Goal: Navigation & Orientation: Find specific page/section

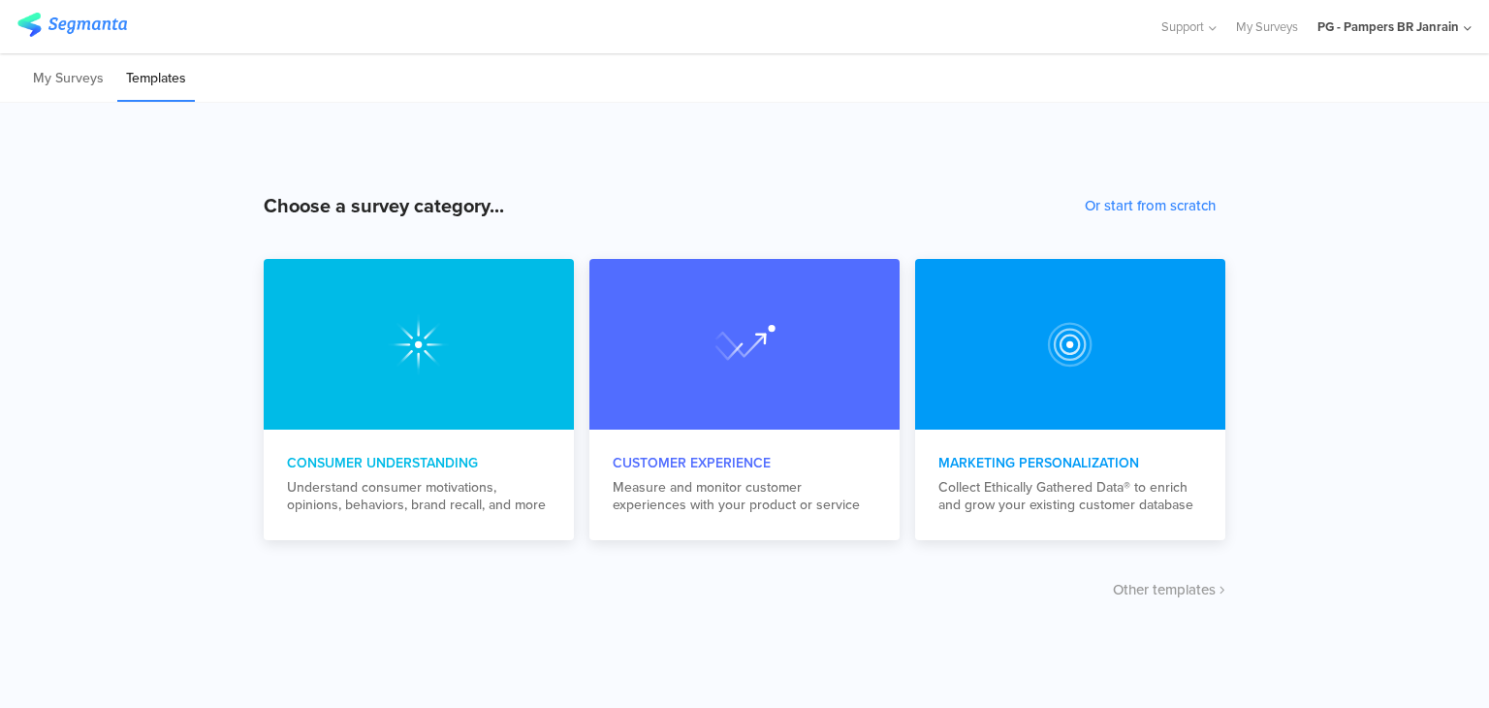
click at [1367, 36] on div "PG - Pampers BR Janrain" at bounding box center [1395, 26] width 154 height 53
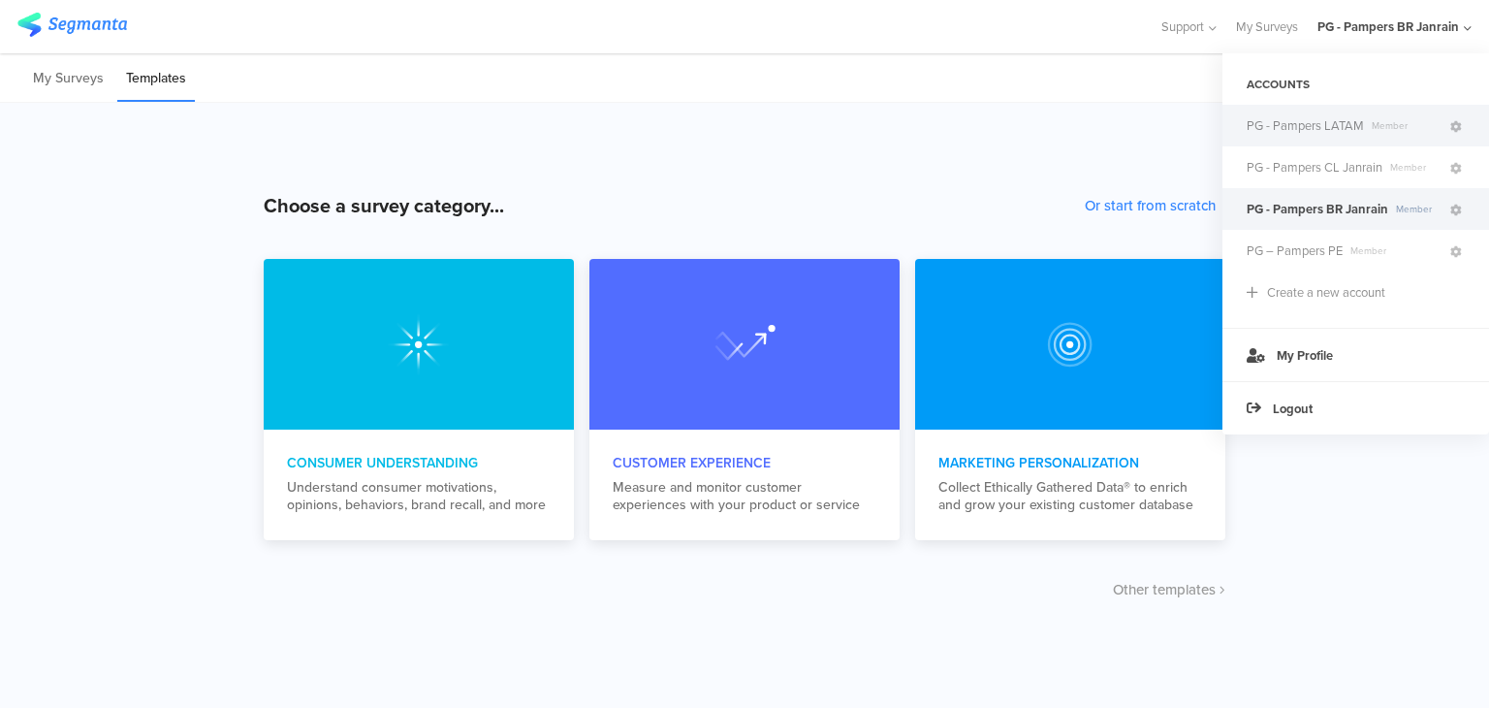
click at [1310, 133] on span "PG - Pampers LATAM" at bounding box center [1305, 125] width 117 height 18
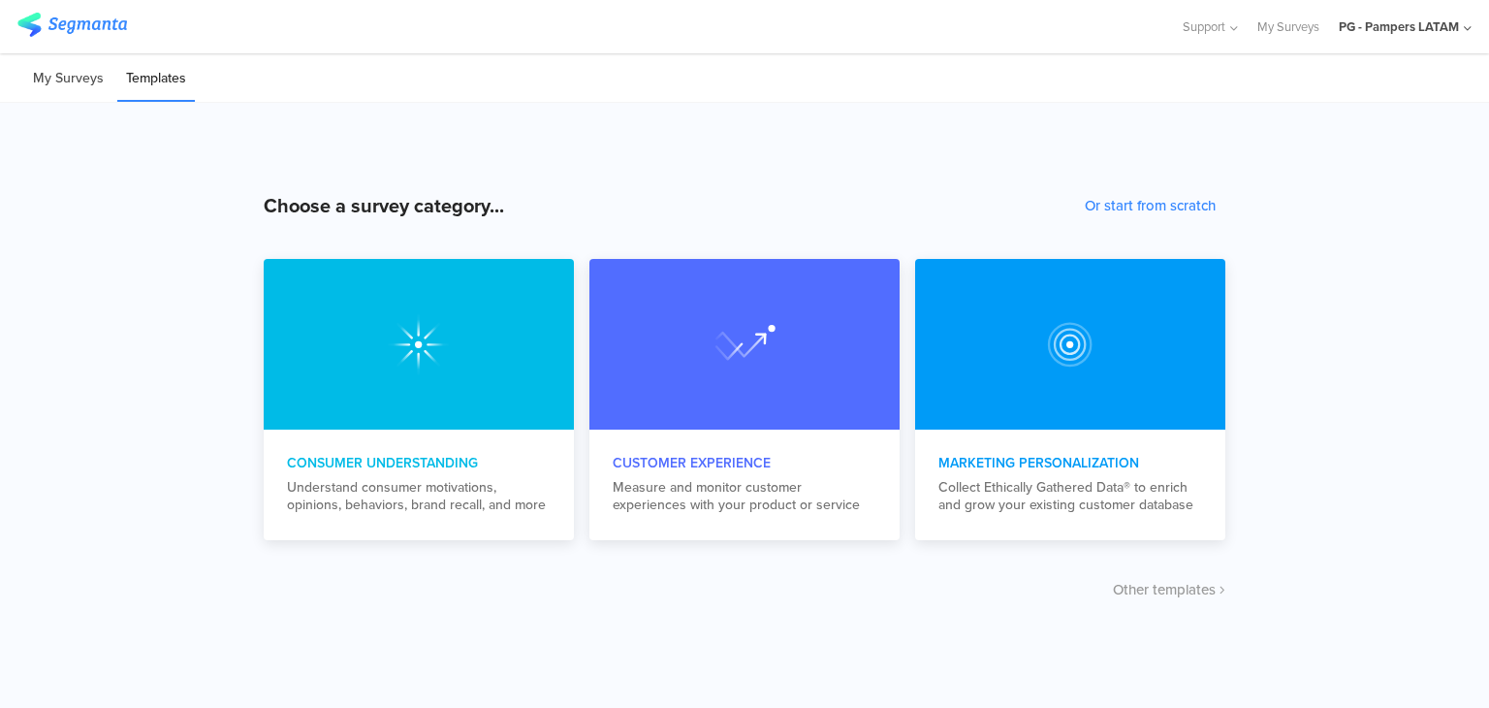
click at [39, 78] on li "My Surveys" at bounding box center [68, 79] width 88 height 46
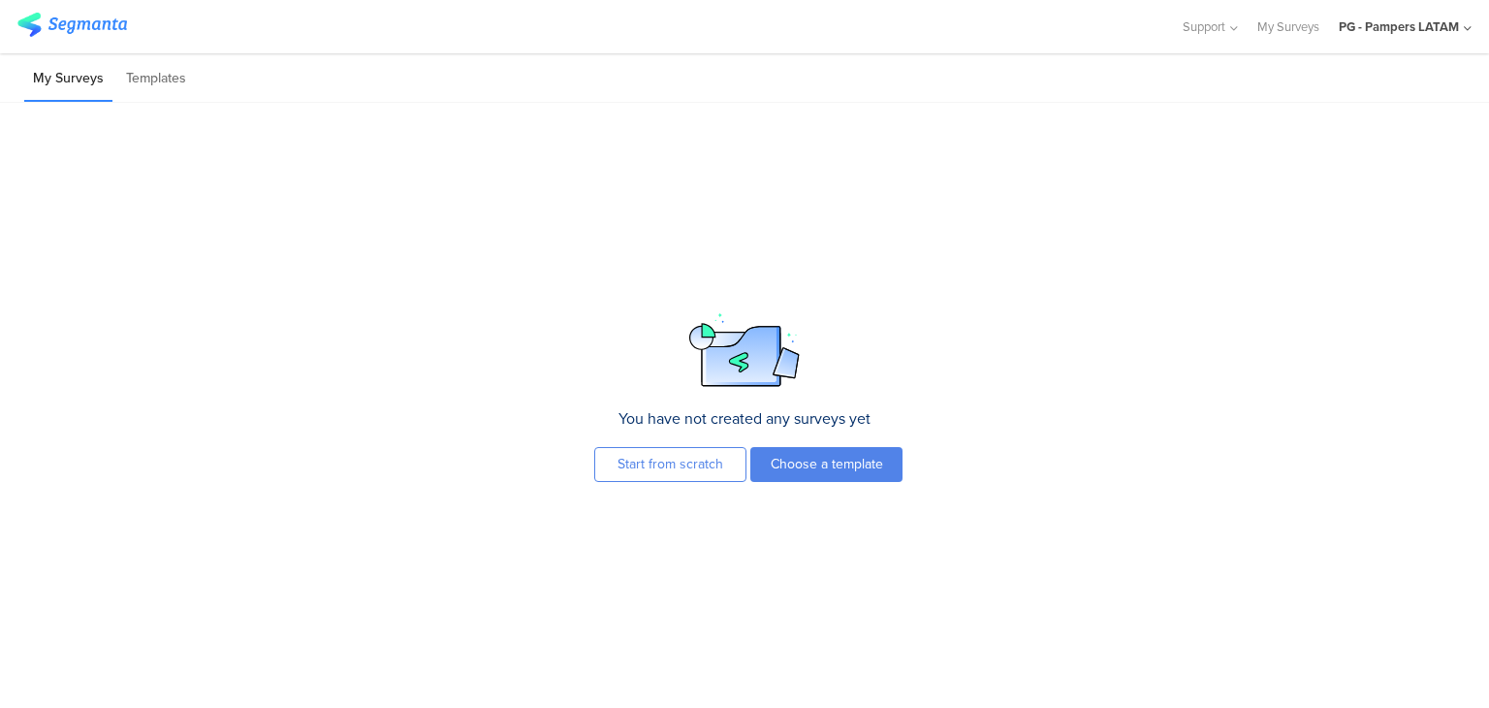
click at [1396, 28] on div "PG - Pampers LATAM" at bounding box center [1399, 26] width 120 height 18
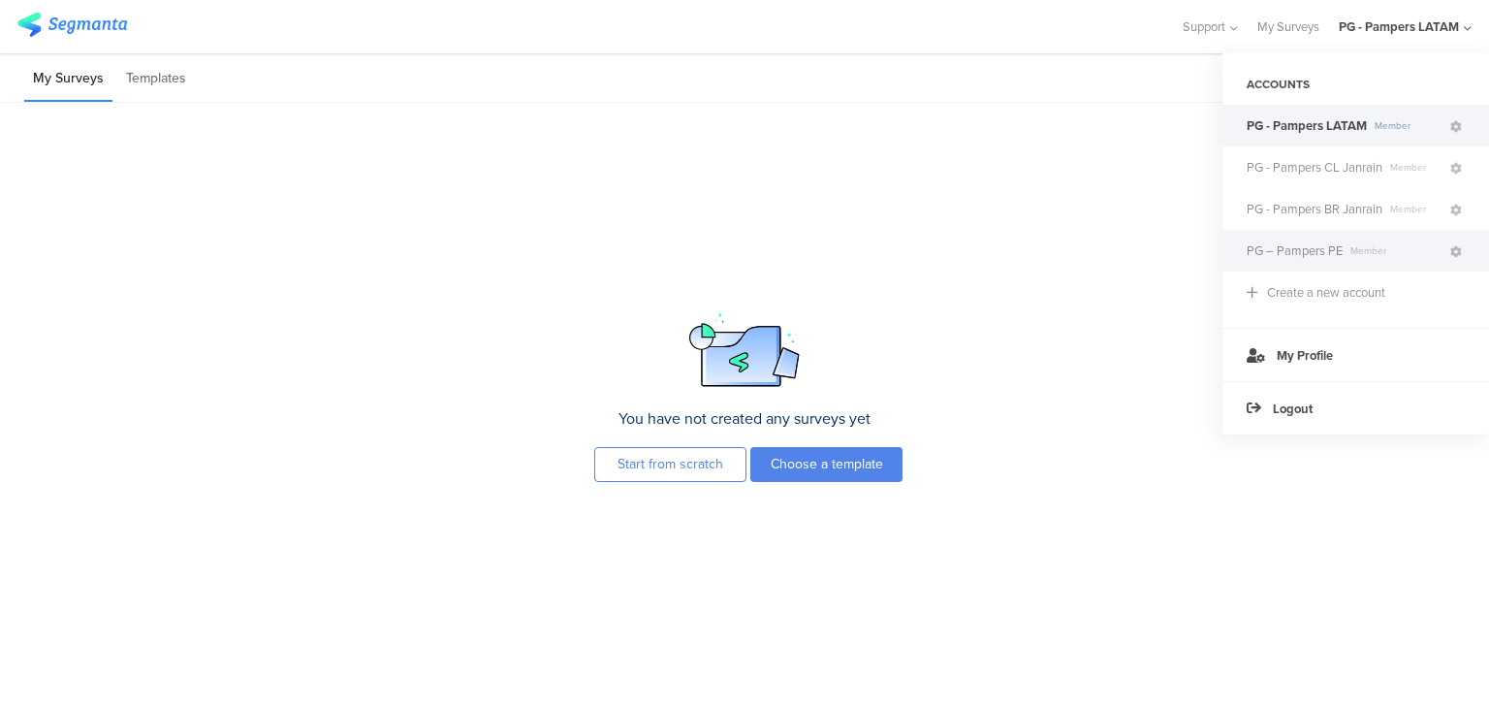
click at [1328, 250] on span "PG – Pampers PE" at bounding box center [1295, 250] width 96 height 18
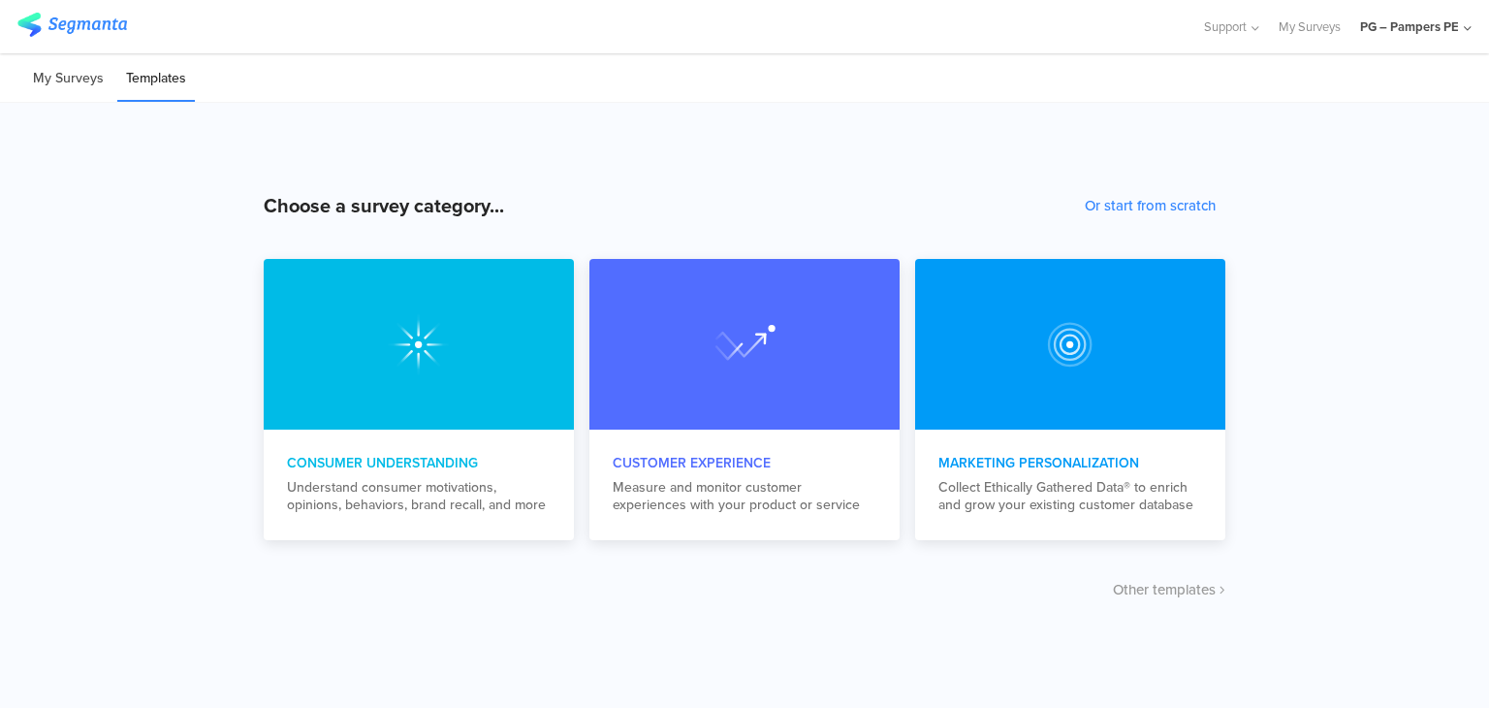
click at [85, 88] on li "My Surveys" at bounding box center [68, 79] width 88 height 46
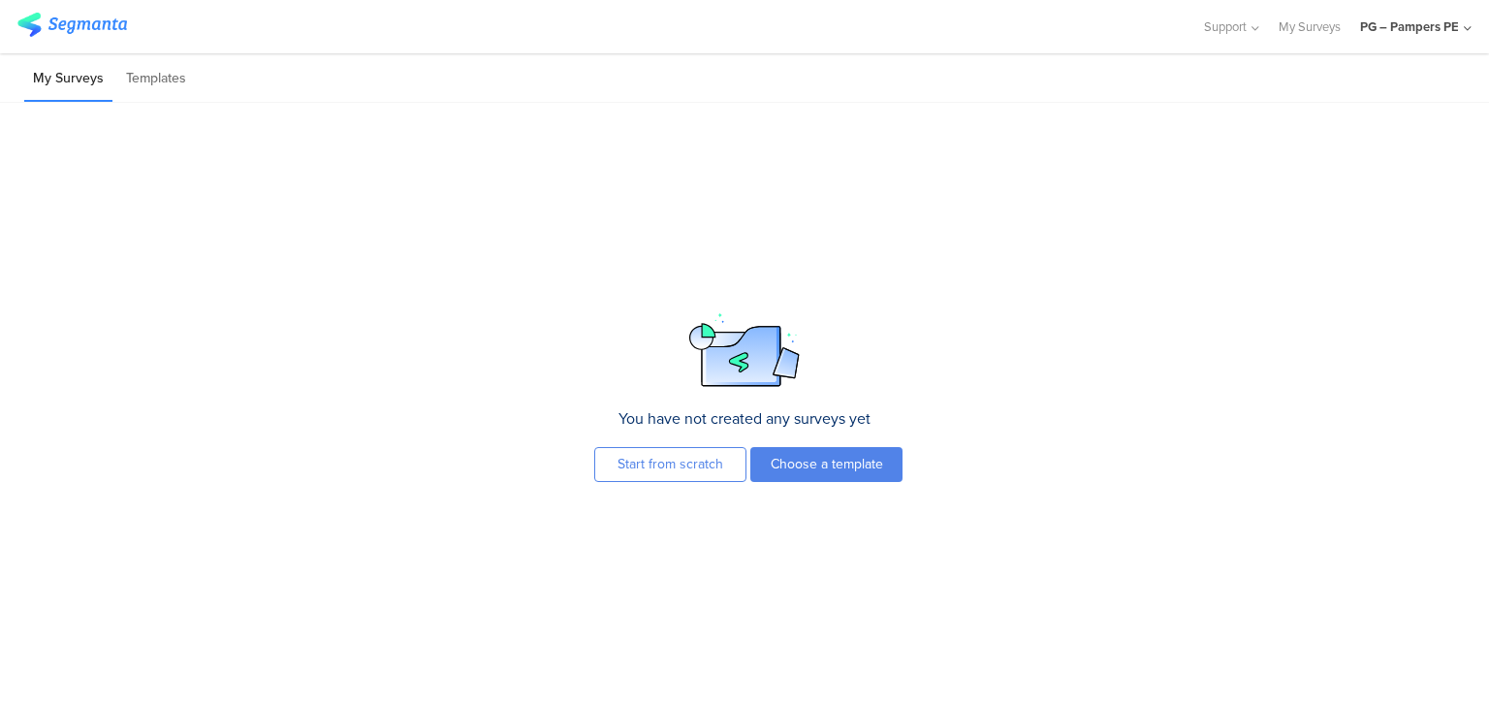
click at [1404, 33] on div "PG – Pampers PE" at bounding box center [1410, 26] width 99 height 18
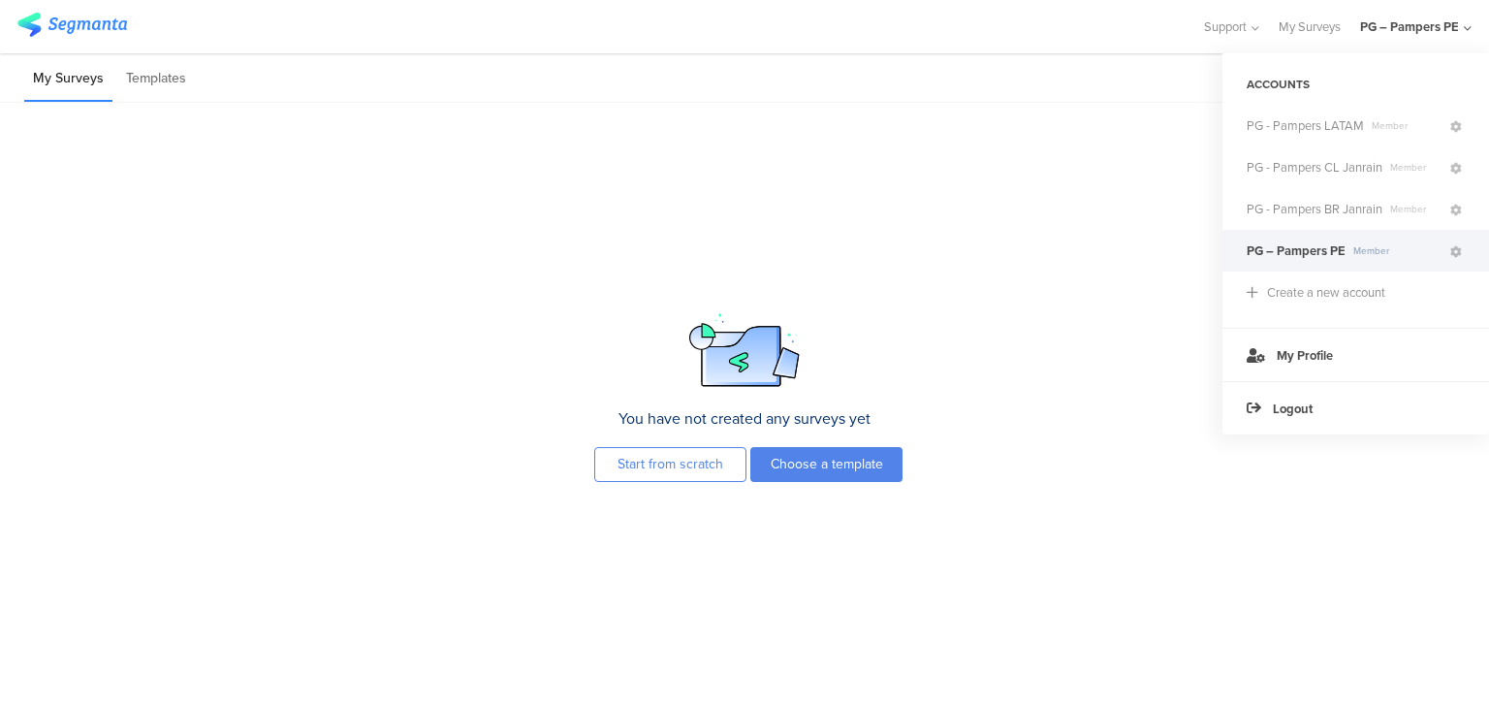
click at [833, 218] on div "You have not created any surveys yet Start from scratch Choose a template To cr…" at bounding box center [744, 405] width 1489 height 605
